Goal: Find contact information: Find contact information

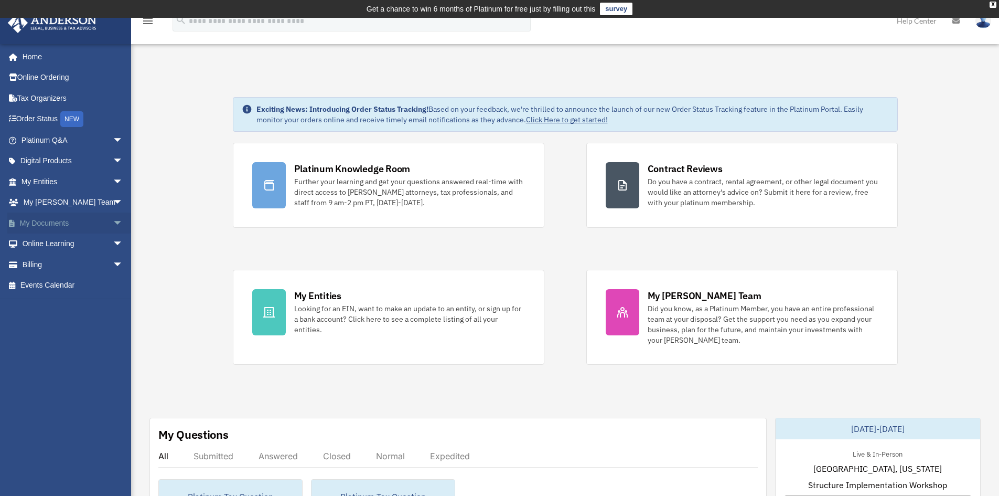
click at [61, 221] on link "My Documents arrow_drop_down" at bounding box center [73, 222] width 132 height 21
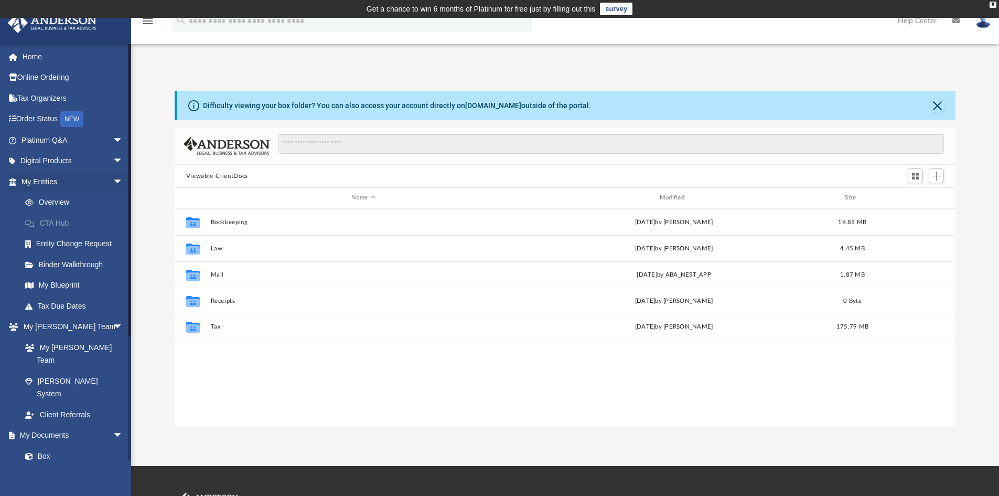
scroll to position [231, 773]
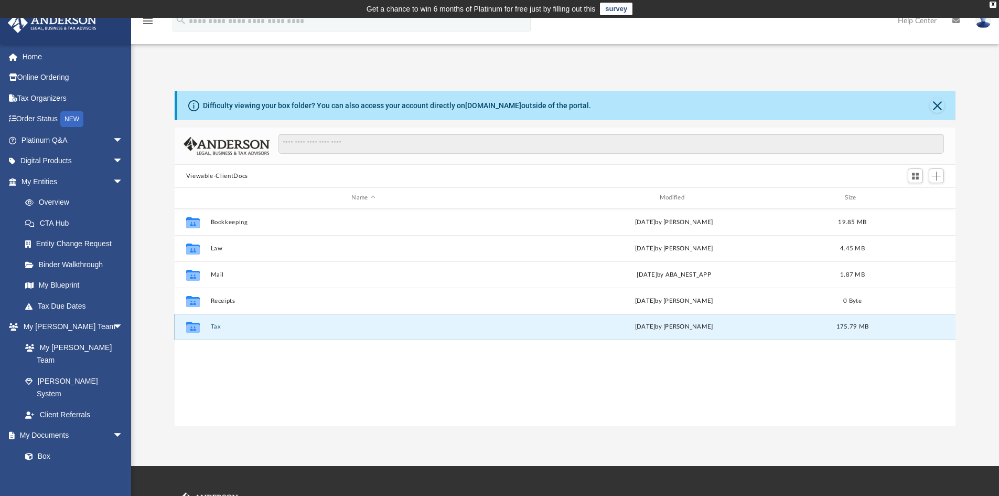
click at [217, 328] on button "Tax" at bounding box center [363, 326] width 306 height 7
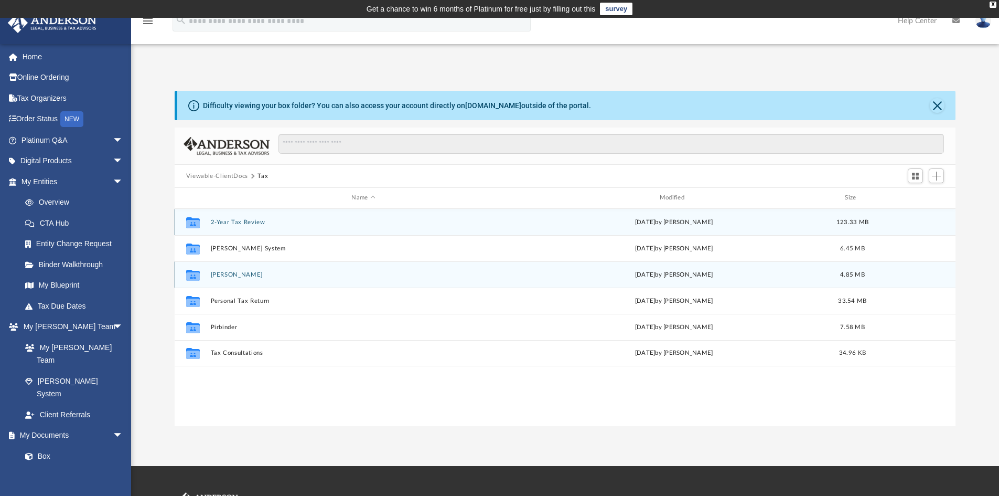
scroll to position [1, 0]
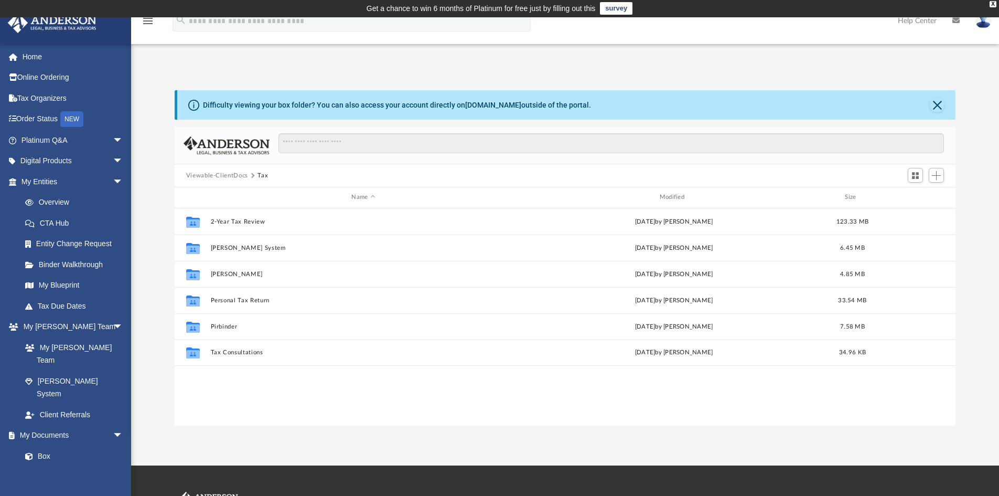
click at [616, 9] on link "survey" at bounding box center [616, 8] width 33 height 13
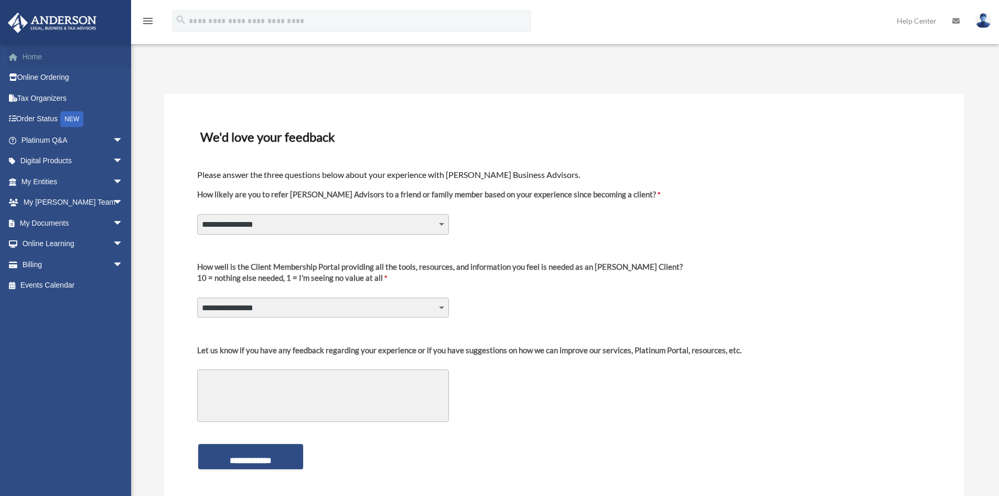
click at [35, 52] on link "Home" at bounding box center [73, 56] width 132 height 21
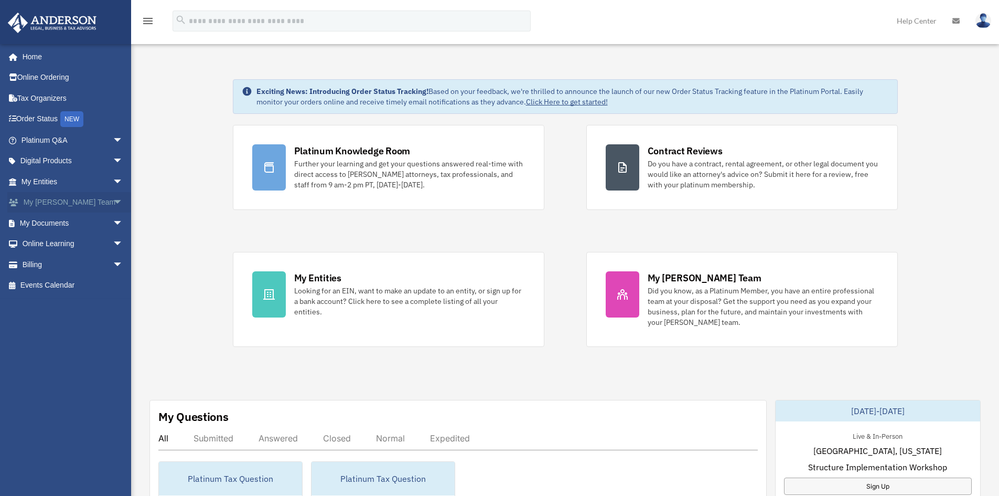
click at [77, 202] on link "My Anderson Team arrow_drop_down" at bounding box center [73, 202] width 132 height 21
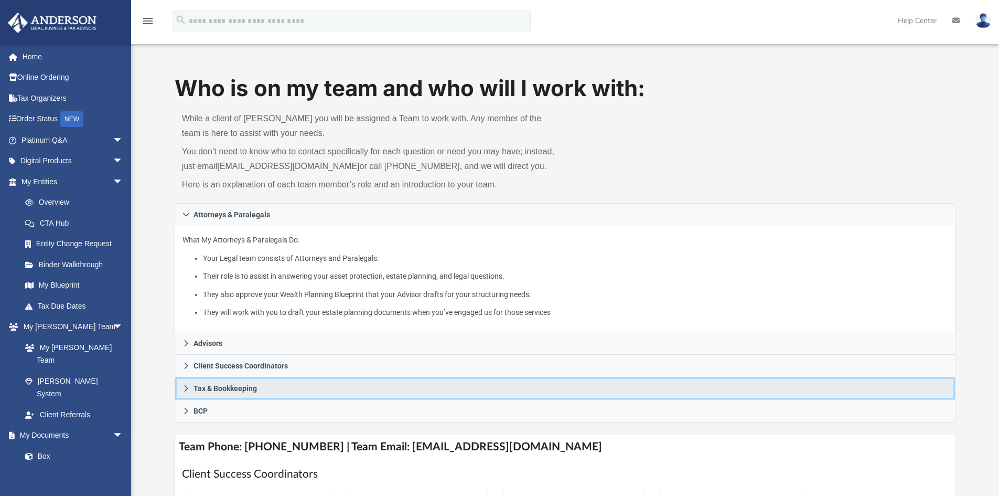
click at [187, 384] on icon at bounding box center [186, 387] width 7 height 7
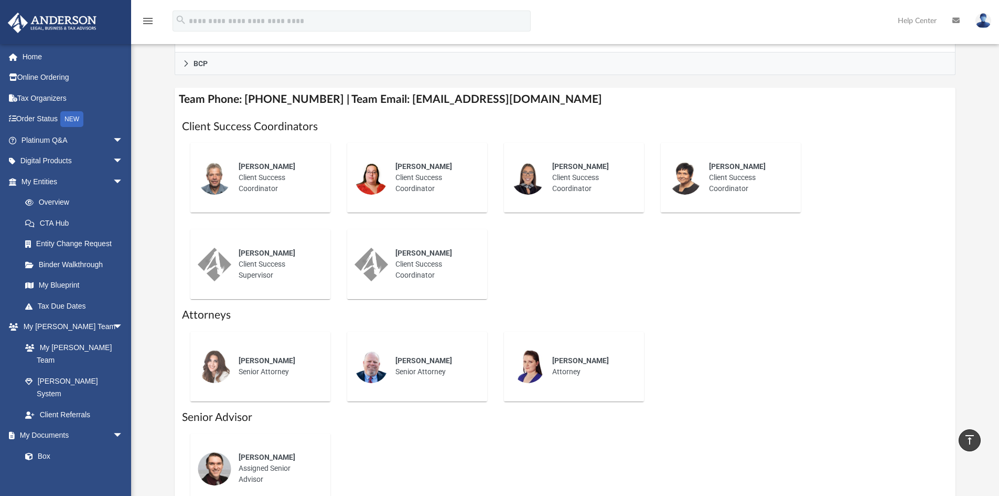
scroll to position [420, 0]
click at [165, 400] on div "Who is on my team and who will I work with: While a client of [PERSON_NAME] you…" at bounding box center [565, 137] width 868 height 968
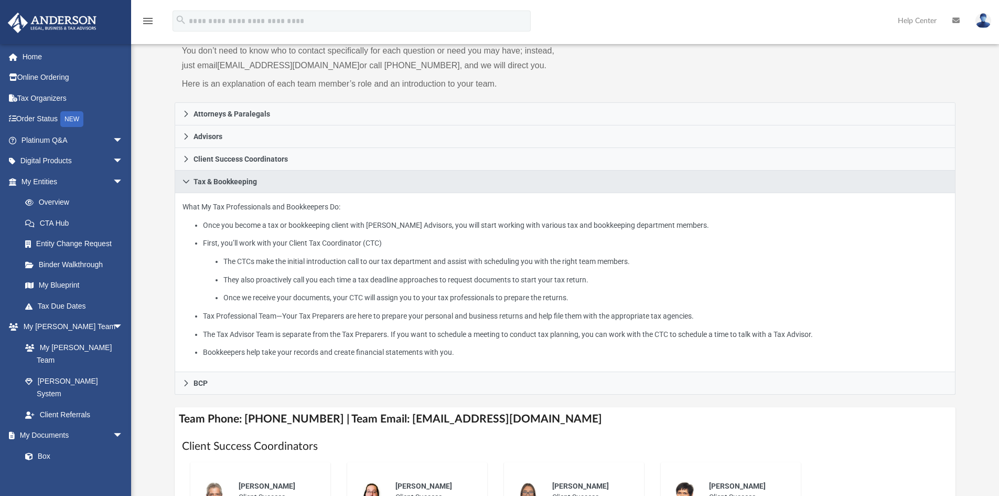
scroll to position [100, 0]
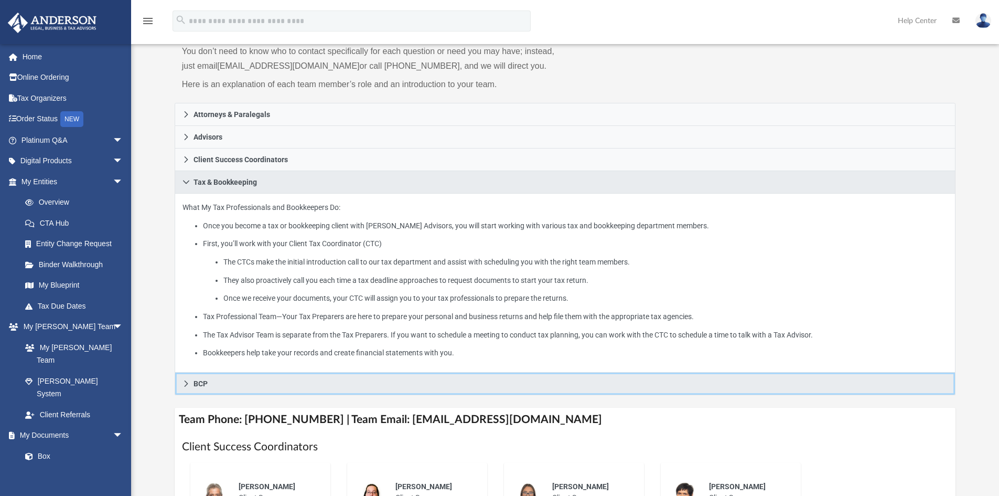
click at [186, 382] on icon at bounding box center [186, 383] width 4 height 6
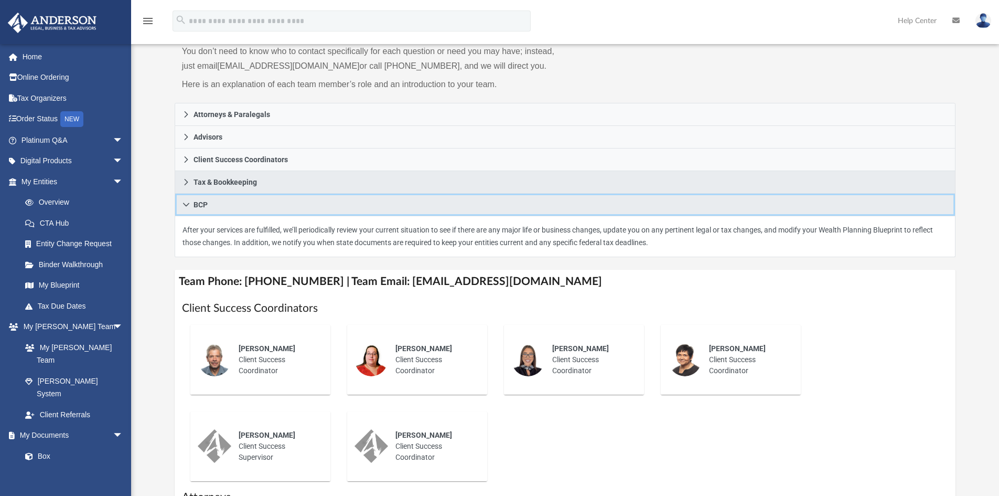
click at [186, 205] on icon at bounding box center [186, 204] width 7 height 7
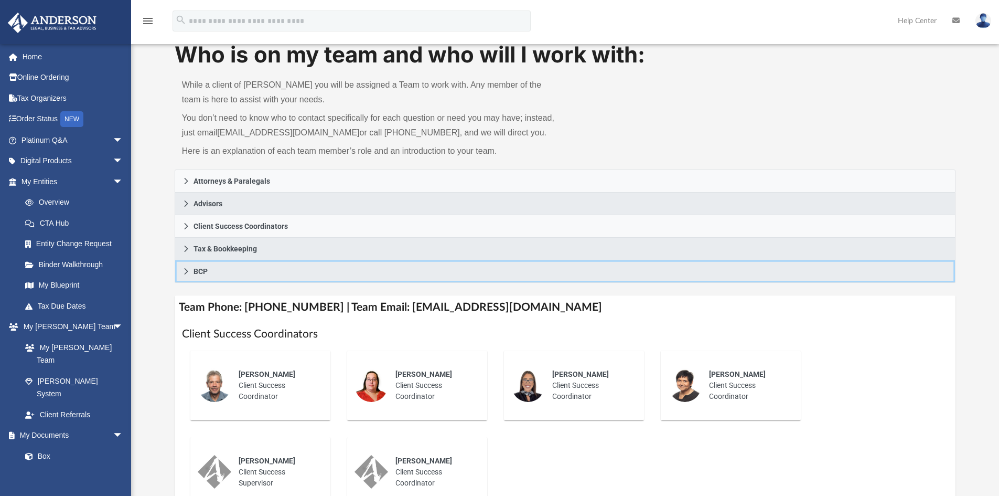
scroll to position [24, 0]
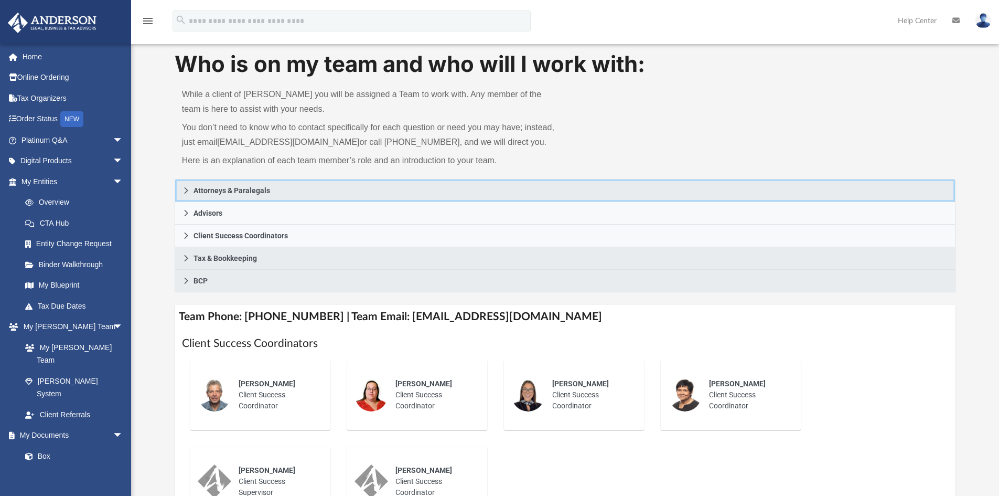
click at [185, 193] on icon at bounding box center [186, 190] width 4 height 6
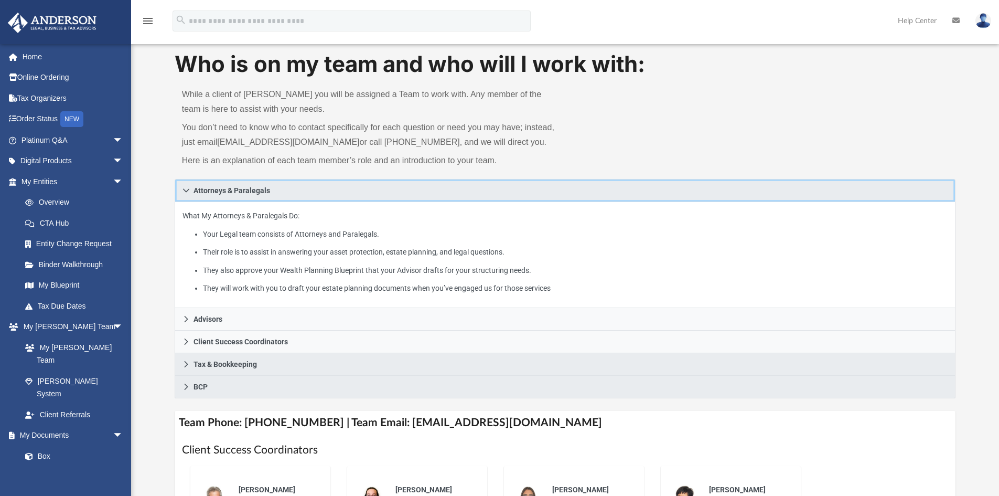
click at [187, 196] on link "Attorneys & Paralegals" at bounding box center [566, 190] width 782 height 23
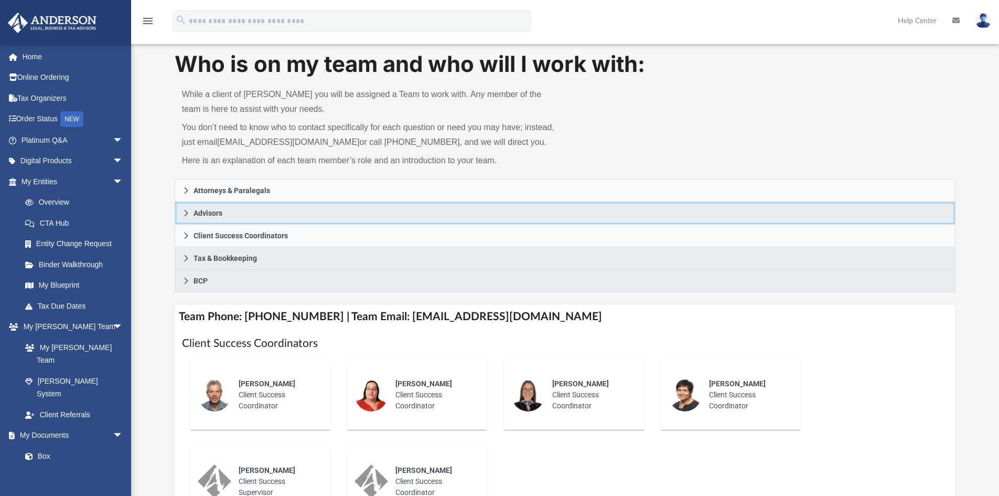
click at [183, 211] on icon at bounding box center [186, 212] width 7 height 7
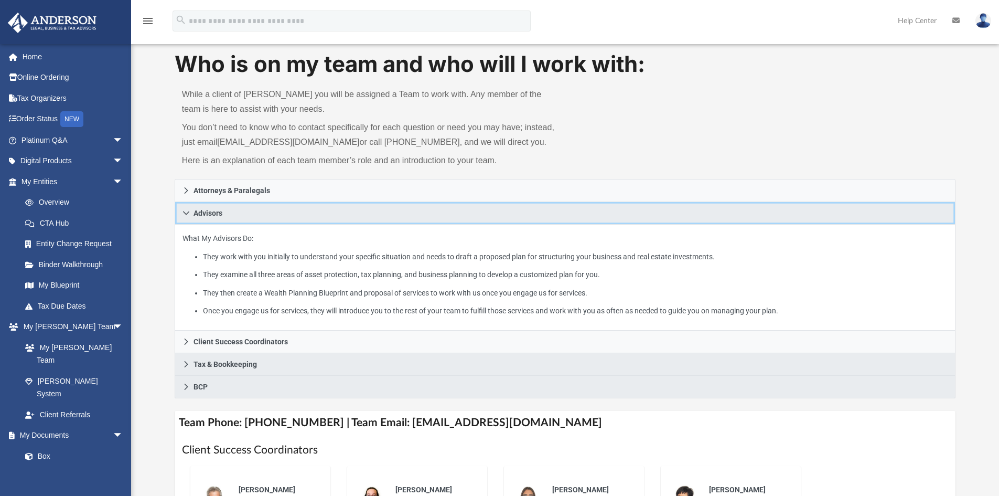
click at [183, 211] on icon at bounding box center [186, 213] width 6 height 4
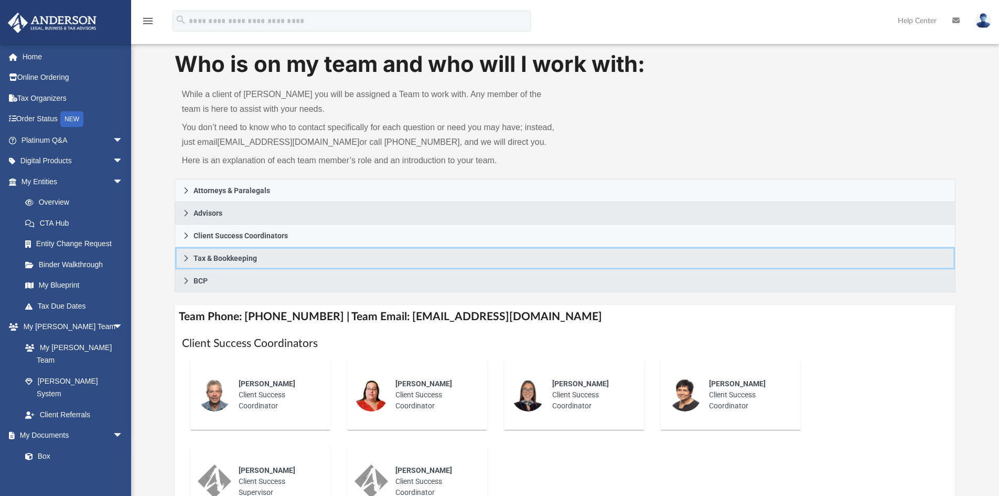
click at [184, 257] on icon at bounding box center [186, 257] width 7 height 7
